Goal: Task Accomplishment & Management: Manage account settings

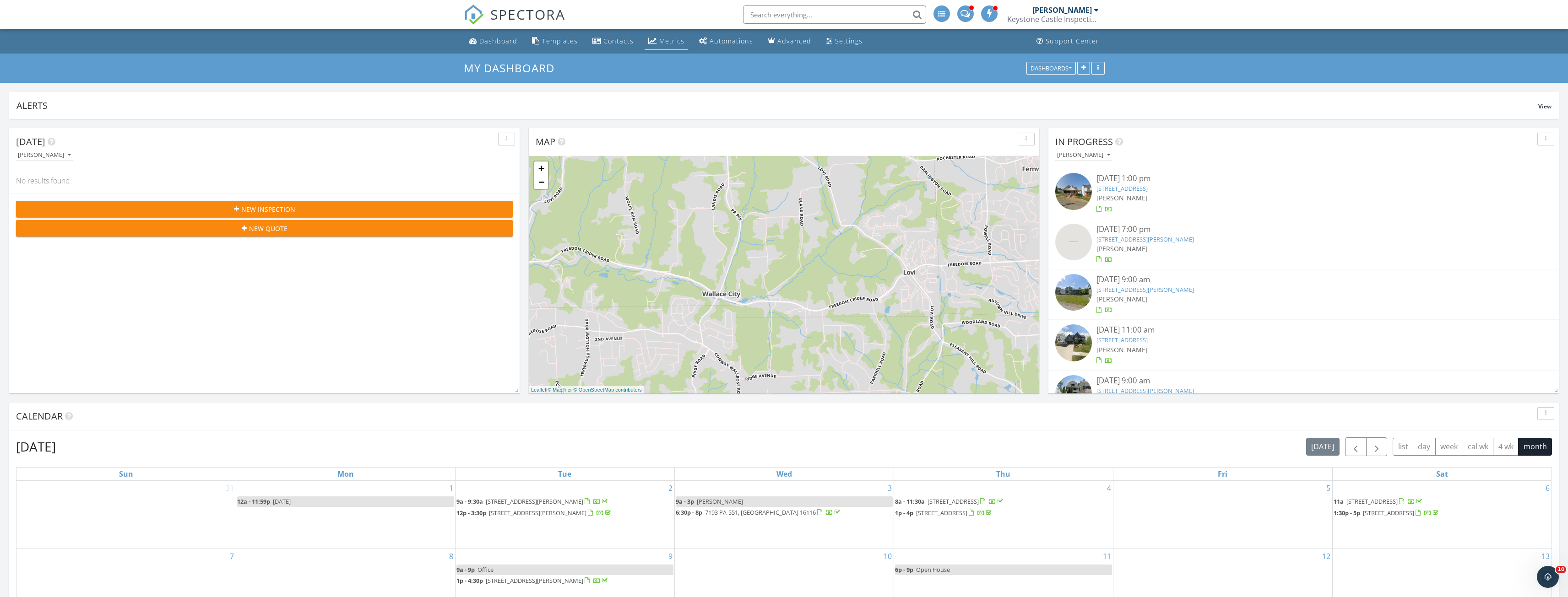
click at [668, 43] on div "Metrics" at bounding box center [671, 41] width 25 height 9
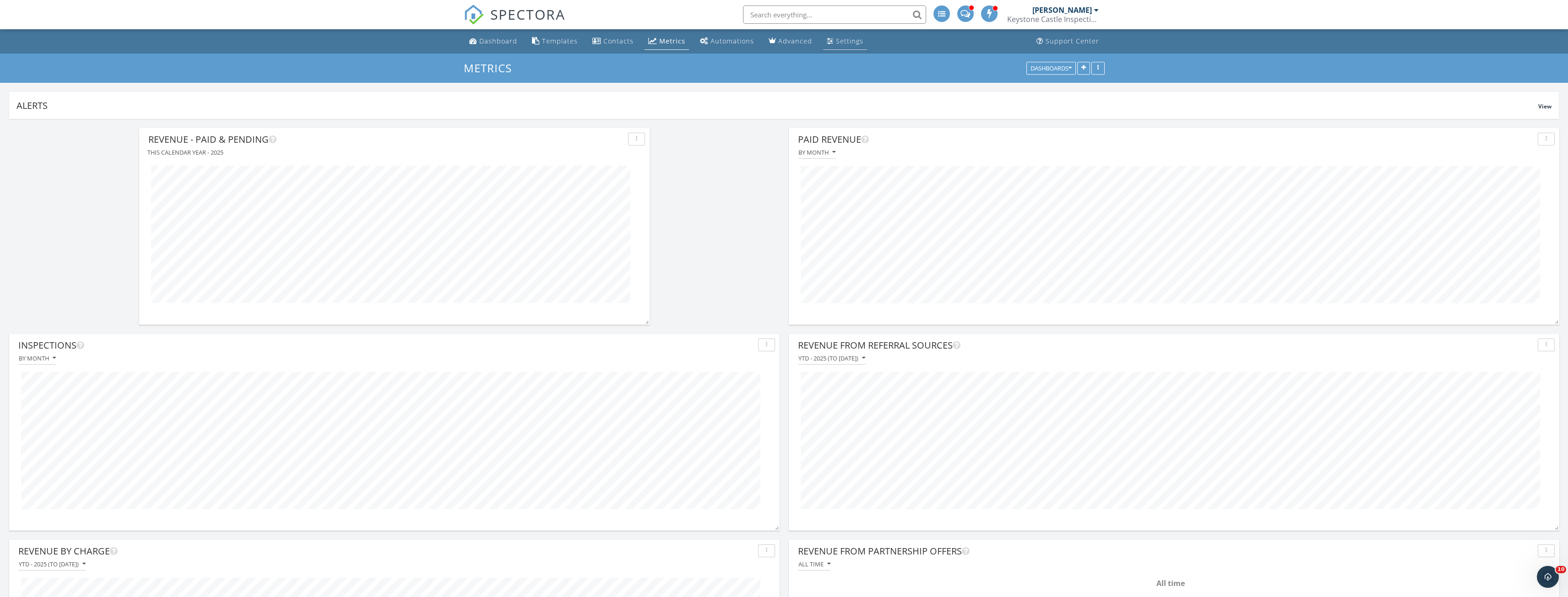
click at [836, 44] on div "Settings" at bounding box center [849, 41] width 28 height 9
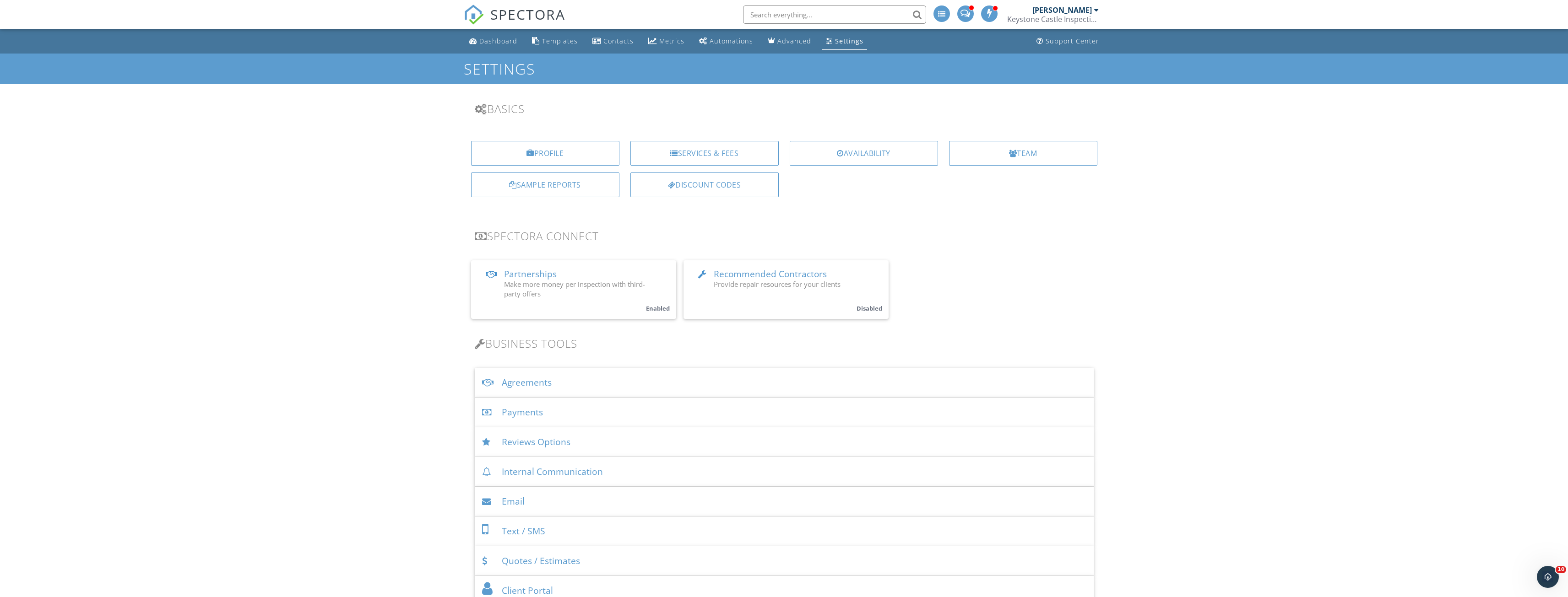
click at [624, 416] on div "Payments" at bounding box center [784, 412] width 619 height 30
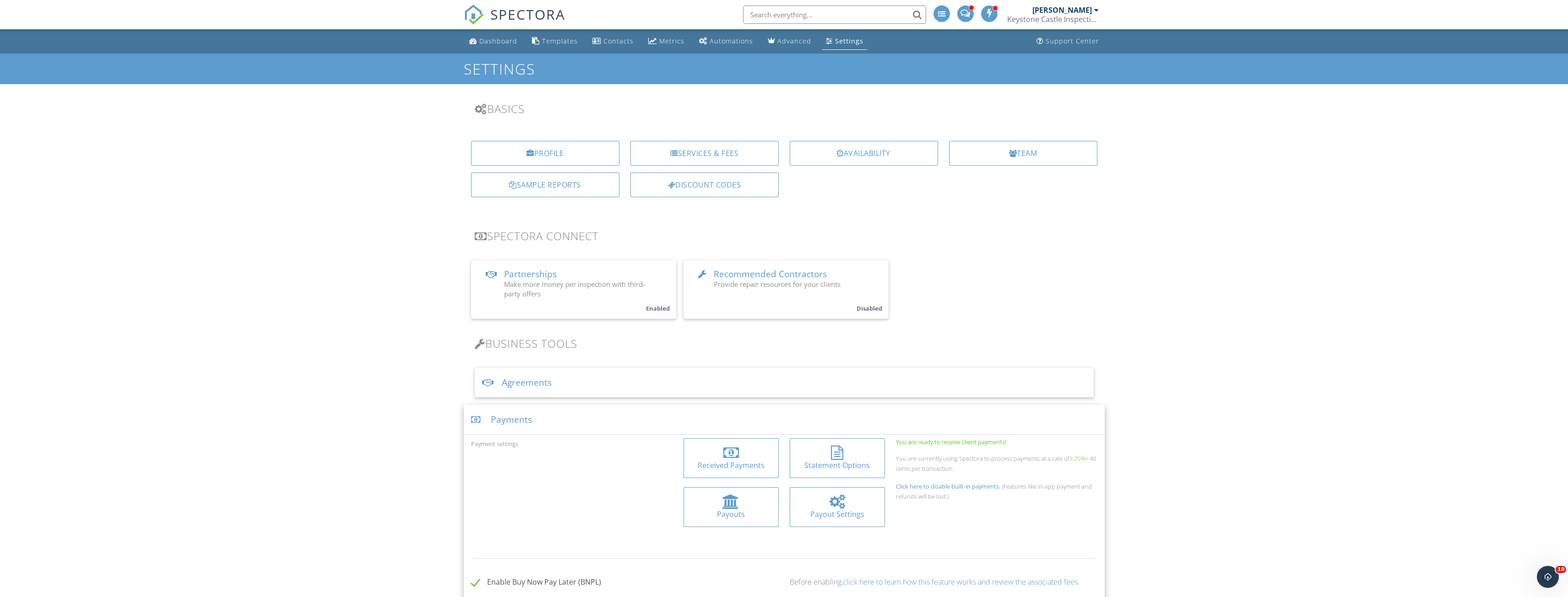
click at [839, 452] on div at bounding box center [837, 453] width 12 height 15
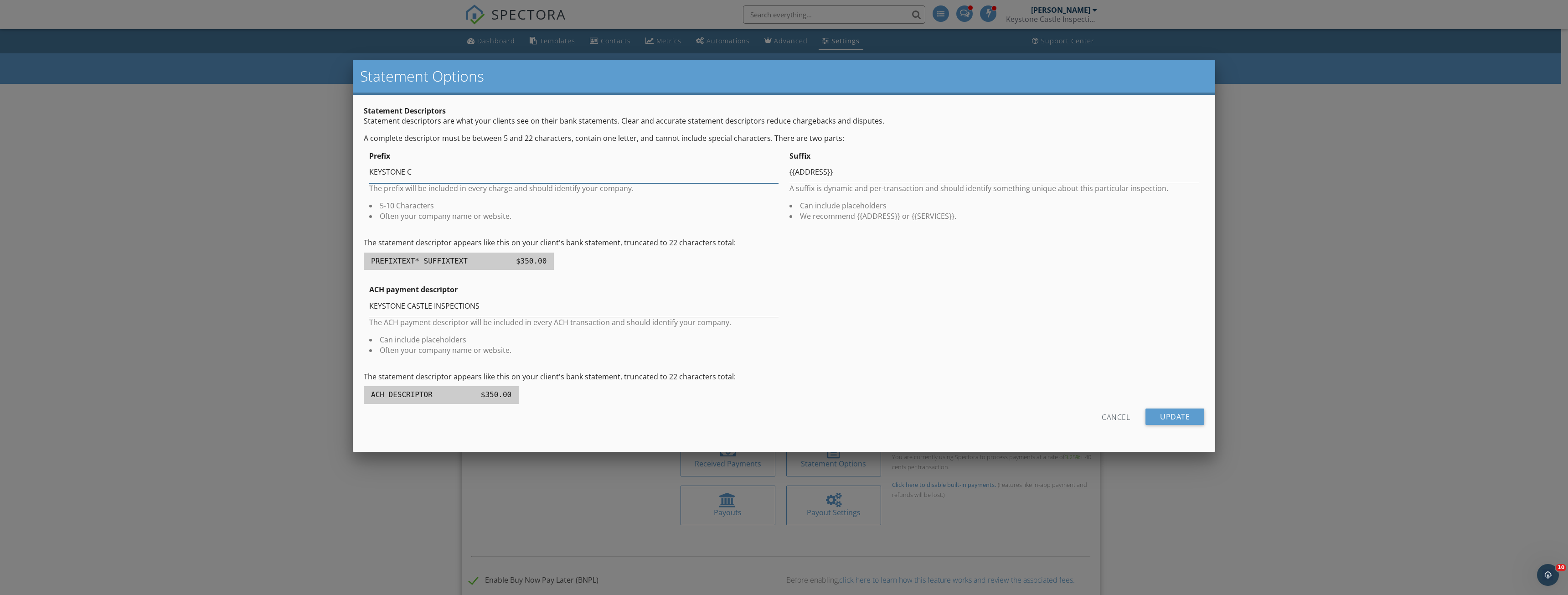
drag, startPoint x: 420, startPoint y: 174, endPoint x: 384, endPoint y: 166, distance: 36.9
click at [384, 166] on input "KEYSTONE C" at bounding box center [574, 172] width 409 height 23
type input "KEYCASINS"
drag, startPoint x: 855, startPoint y: 216, endPoint x: 898, endPoint y: 220, distance: 43.2
click at [898, 220] on li "We recommend {{ADDRESS}} or {{SERVICES}}." at bounding box center [994, 216] width 409 height 10
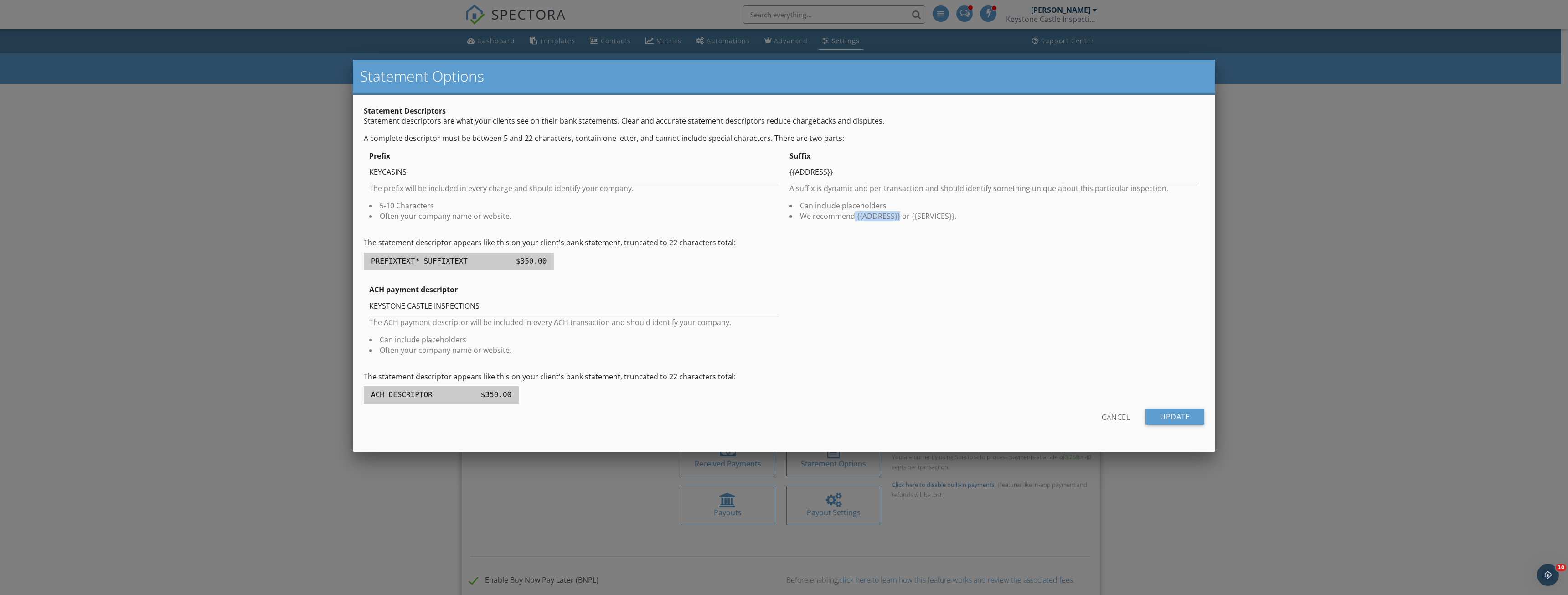
copy li "{{ADDRESS}}"
click at [861, 174] on input "{{ADDRESS}}" at bounding box center [994, 172] width 409 height 23
click at [1183, 412] on input "Update" at bounding box center [1175, 417] width 59 height 16
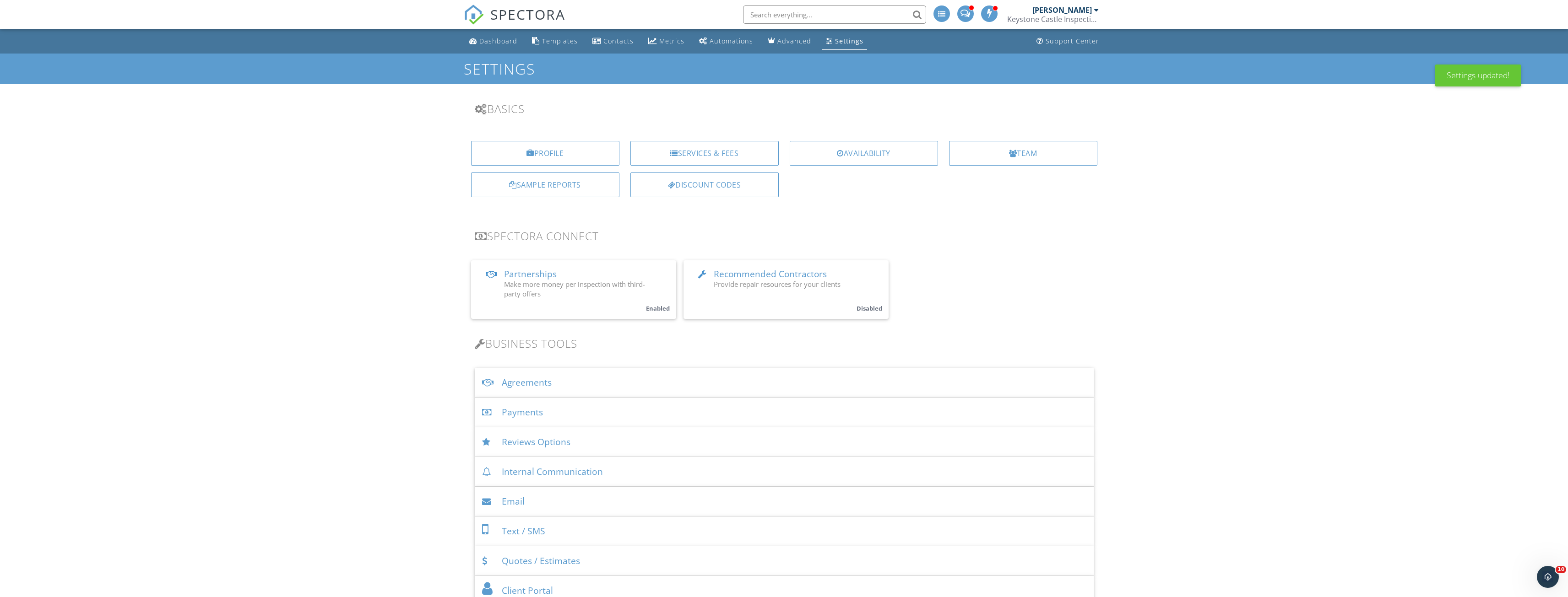
click at [573, 420] on div "Payments" at bounding box center [784, 412] width 619 height 30
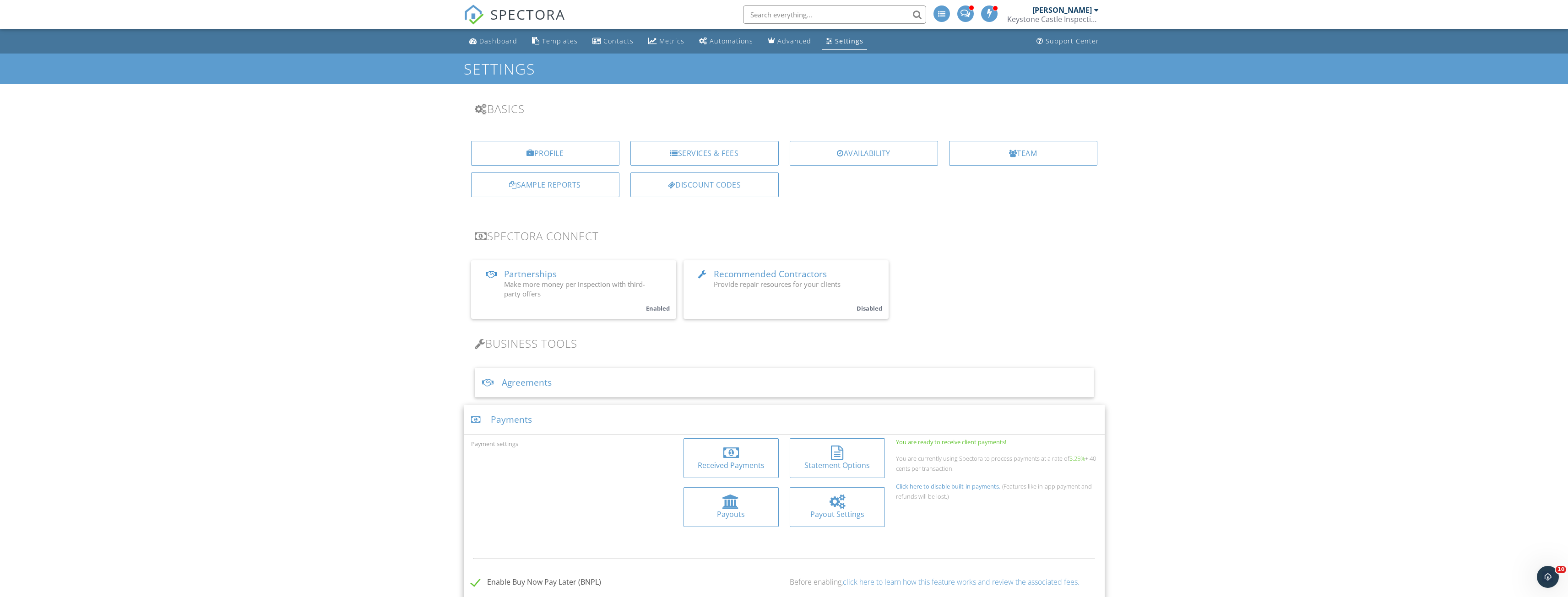
click at [848, 511] on div "Payout Settings" at bounding box center [837, 514] width 81 height 10
click at [735, 463] on div "Received Payments" at bounding box center [731, 465] width 81 height 10
